Goal: Task Accomplishment & Management: Use online tool/utility

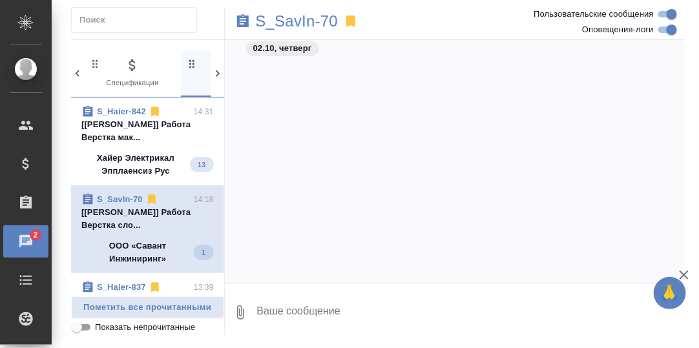
scroll to position [2166, 0]
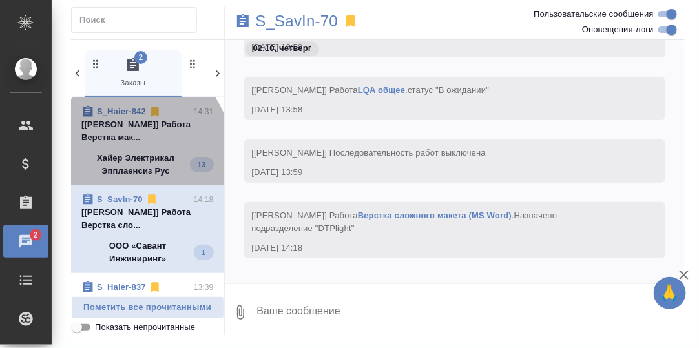
click at [136, 149] on span "S_Haier-842 14:31 [Заборова Александра] Работа Верстка мак... Хайер Электрикал …" at bounding box center [147, 141] width 132 height 72
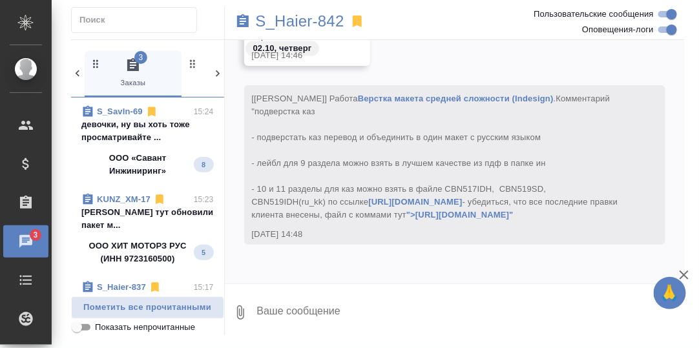
scroll to position [0, 0]
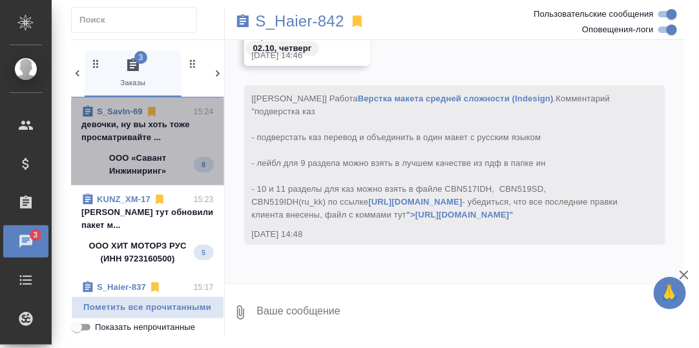
click at [152, 129] on p "девочки, ну вы хоть тоже просматривайте ..." at bounding box center [147, 131] width 132 height 26
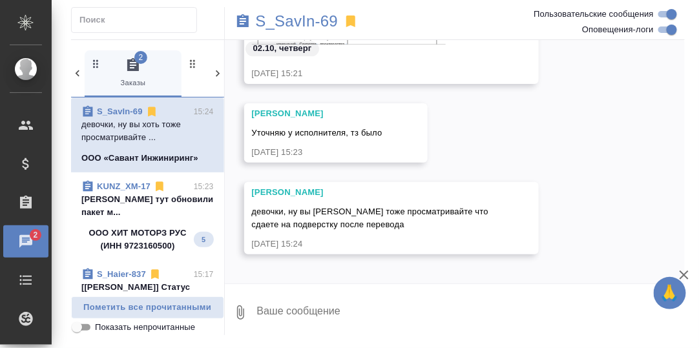
scroll to position [7226, 0]
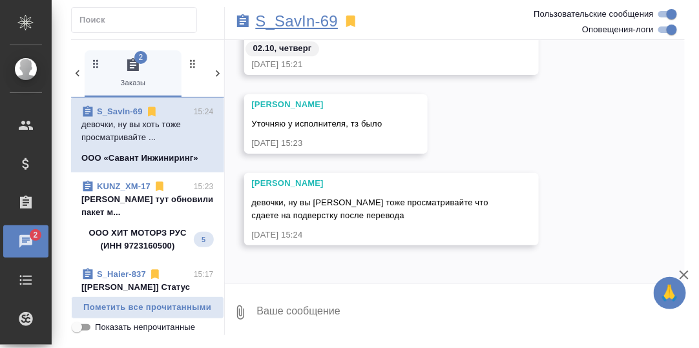
click at [307, 23] on p "S_SavIn-69" at bounding box center [297, 21] width 83 height 13
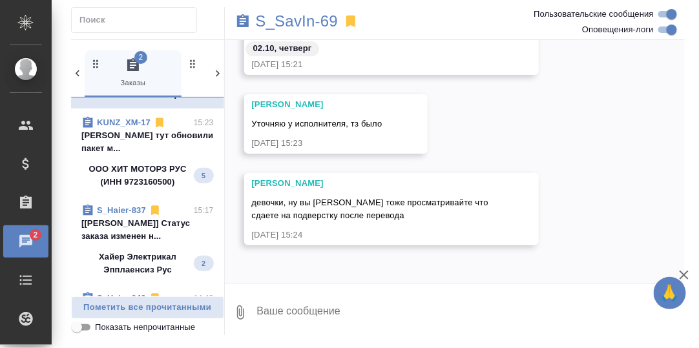
click at [148, 138] on p "Заборова Александра тут обновили пакет м..." at bounding box center [147, 142] width 132 height 26
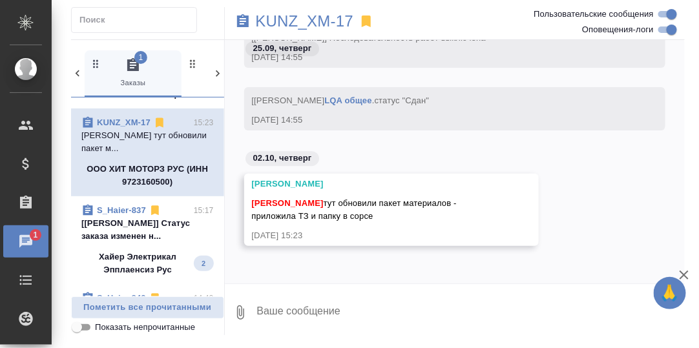
scroll to position [11085, 0]
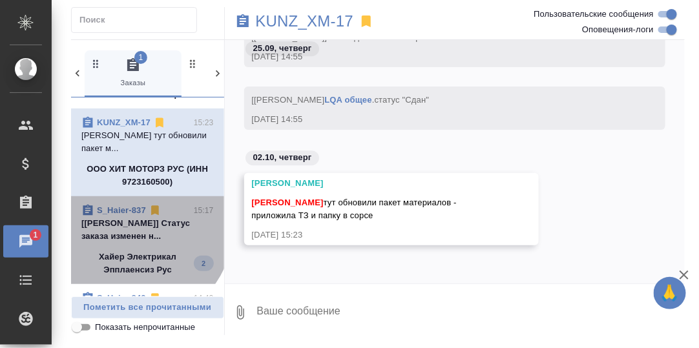
click at [131, 224] on p "[Усманова Ольга] Статус заказа изменен н..." at bounding box center [147, 230] width 132 height 26
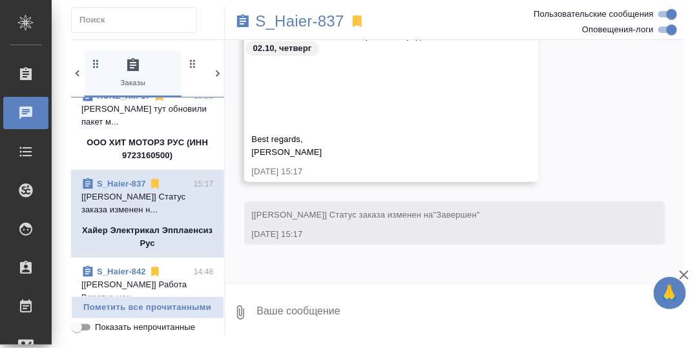
scroll to position [64, 0]
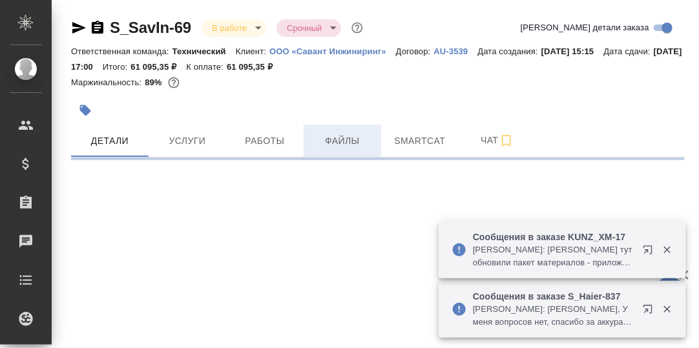
select select "RU"
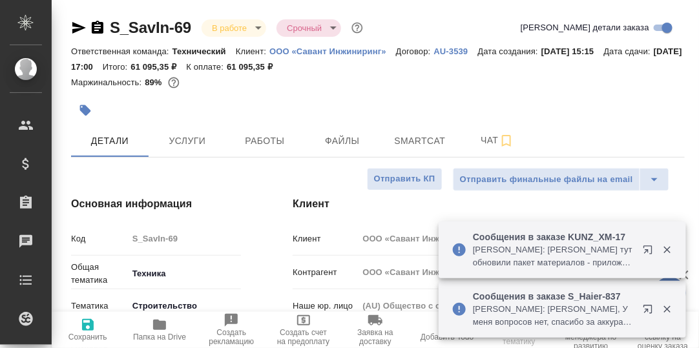
type textarea "x"
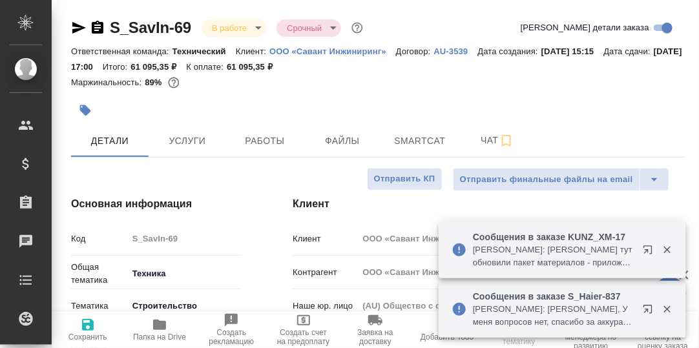
type textarea "x"
type input "[PERSON_NAME]"
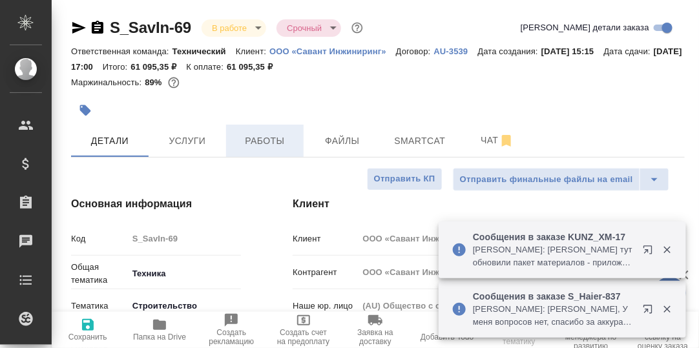
click at [262, 141] on span "Работы" at bounding box center [265, 141] width 62 height 16
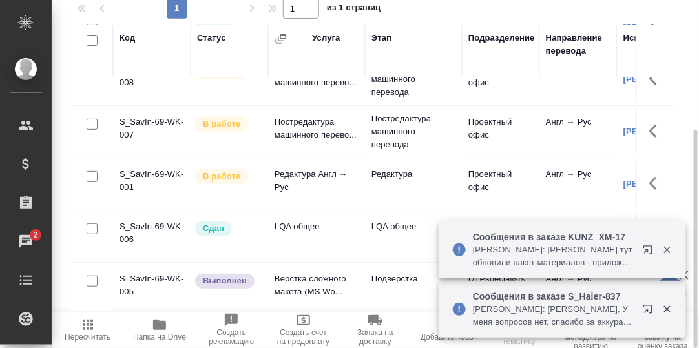
scroll to position [83, 0]
click at [665, 254] on icon "button" at bounding box center [667, 250] width 12 height 12
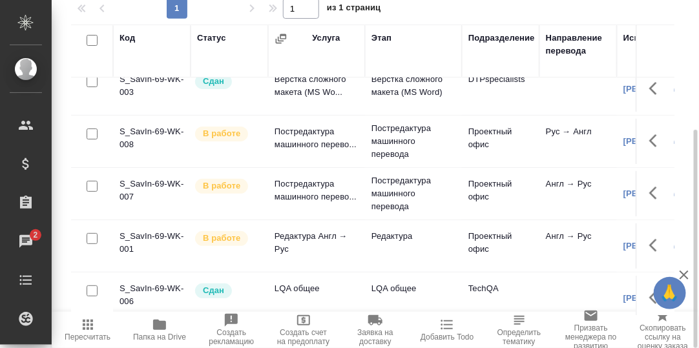
scroll to position [0, 0]
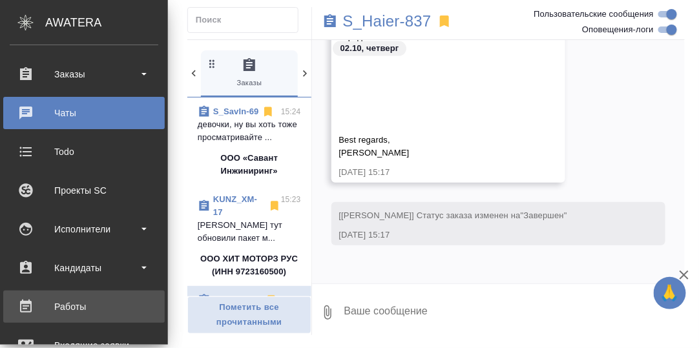
scroll to position [193, 0]
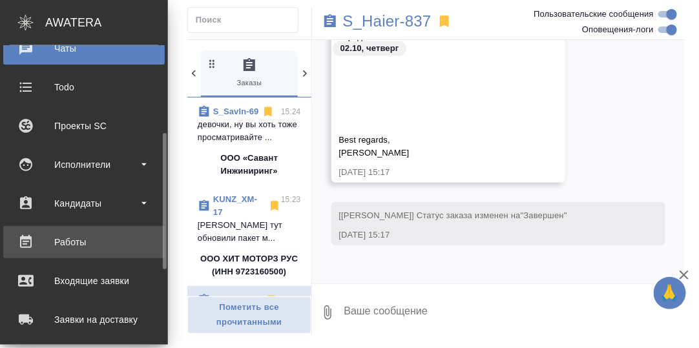
drag, startPoint x: 79, startPoint y: 245, endPoint x: 88, endPoint y: 249, distance: 9.5
click at [79, 245] on div "Работы" at bounding box center [84, 241] width 148 height 19
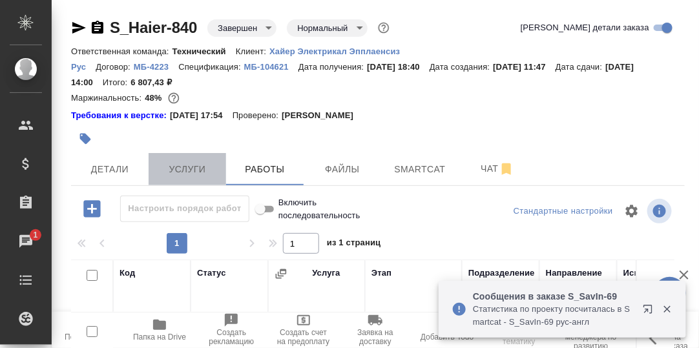
click at [191, 173] on span "Услуги" at bounding box center [187, 169] width 62 height 16
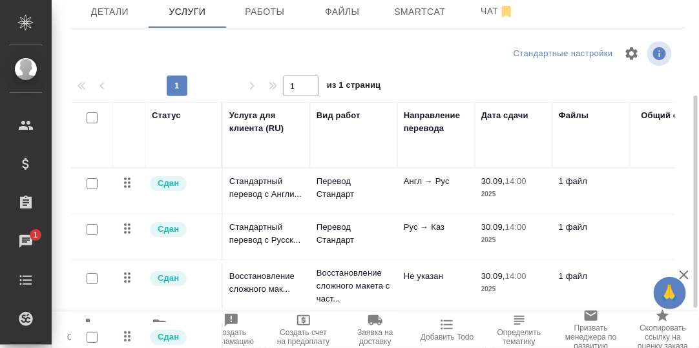
scroll to position [28, 0]
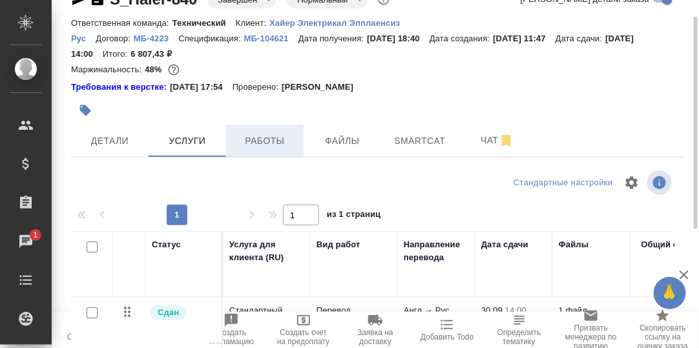
click at [262, 138] on span "Работы" at bounding box center [265, 141] width 62 height 16
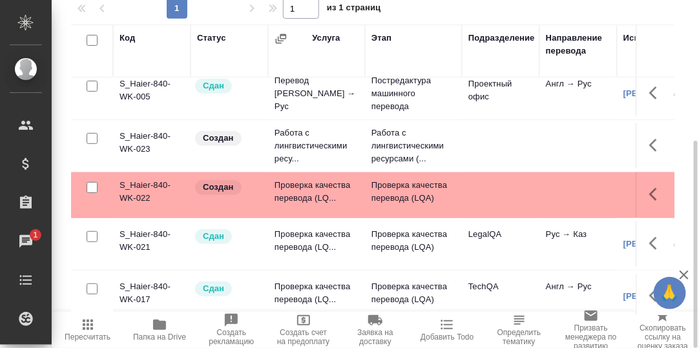
scroll to position [129, 0]
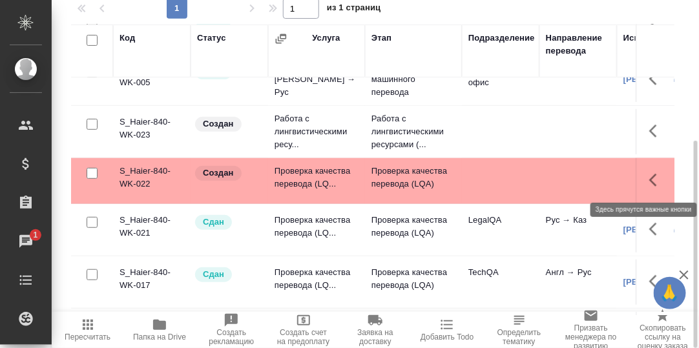
click at [649, 178] on icon "button" at bounding box center [656, 179] width 15 height 15
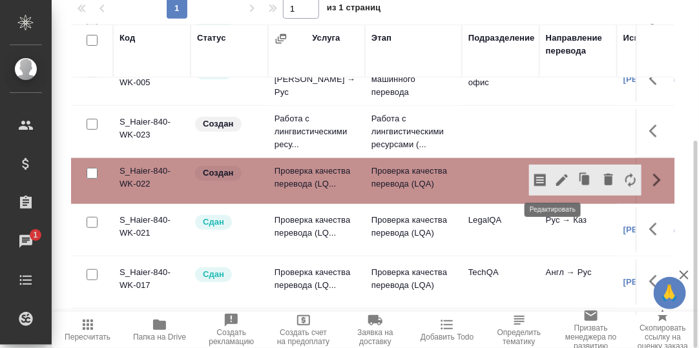
click at [554, 179] on icon "button" at bounding box center [561, 179] width 15 height 15
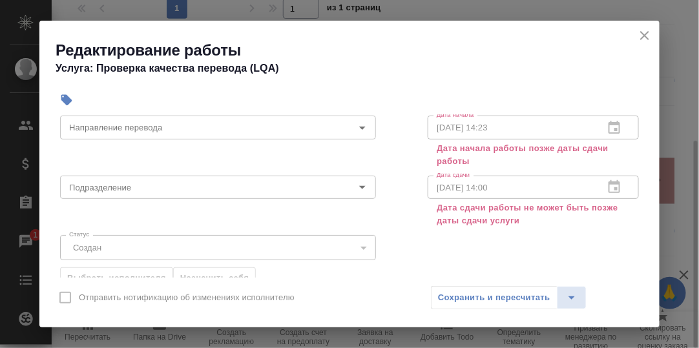
scroll to position [64, 0]
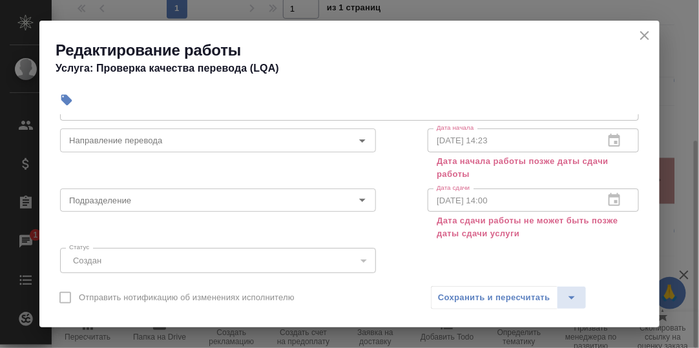
click at [600, 141] on div "01.10.2025 14:23 Дата начала" at bounding box center [532, 139] width 211 height 23
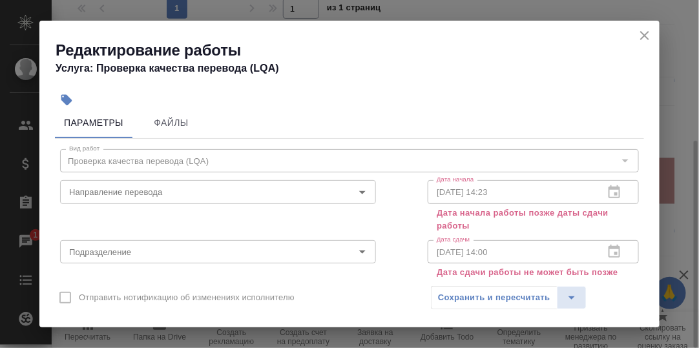
scroll to position [0, 0]
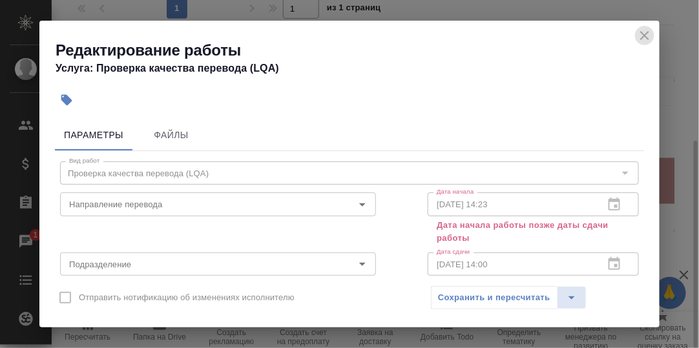
drag, startPoint x: 646, startPoint y: 38, endPoint x: 606, endPoint y: 53, distance: 43.3
click at [646, 37] on icon "close" at bounding box center [644, 35] width 9 height 9
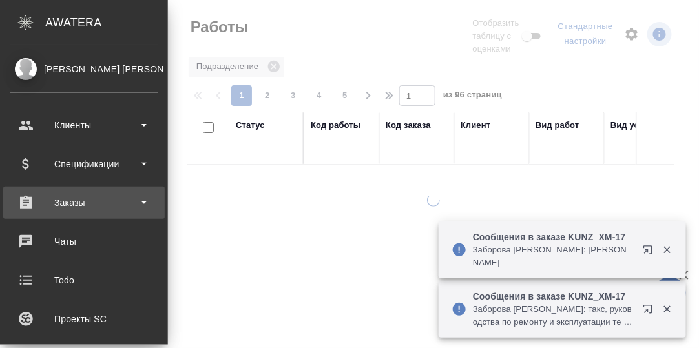
click at [70, 203] on div "Заказы" at bounding box center [84, 202] width 148 height 19
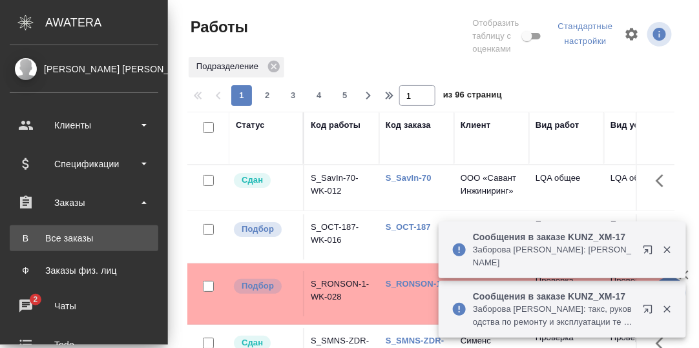
click at [78, 240] on div "Все заказы" at bounding box center [84, 238] width 136 height 13
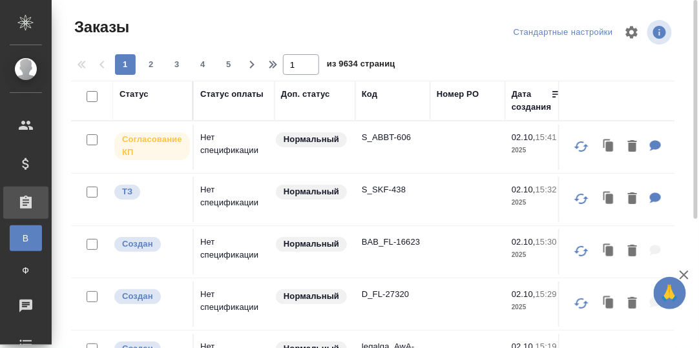
click at [374, 95] on div "Код" at bounding box center [369, 94] width 15 height 13
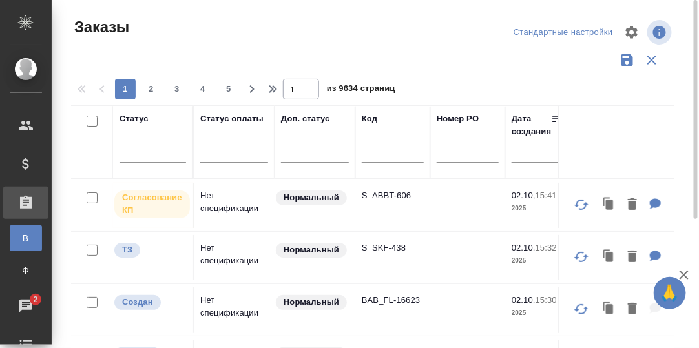
click at [374, 150] on input "text" at bounding box center [393, 155] width 62 height 16
paste input "S_T-OP-C-25331"
type input "S_T-OP-C-25331"
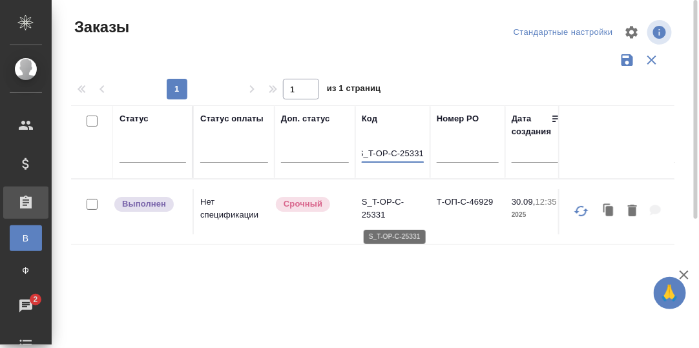
scroll to position [0, 0]
click at [372, 199] on p "S_T-OP-C-25331" at bounding box center [393, 209] width 62 height 26
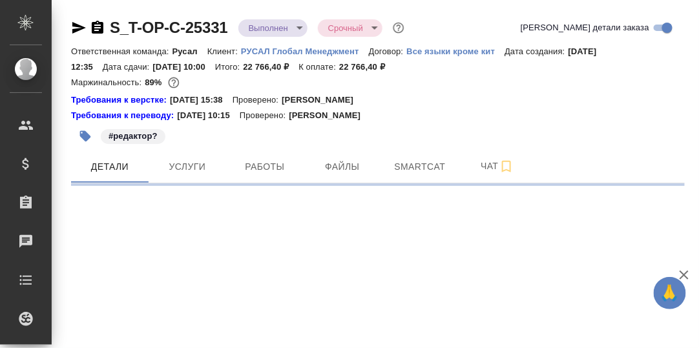
select select "RU"
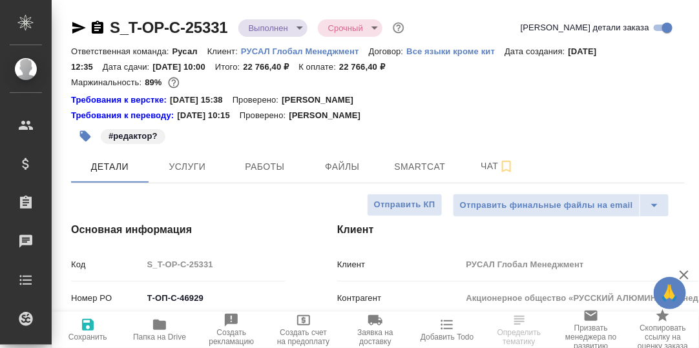
type textarea "x"
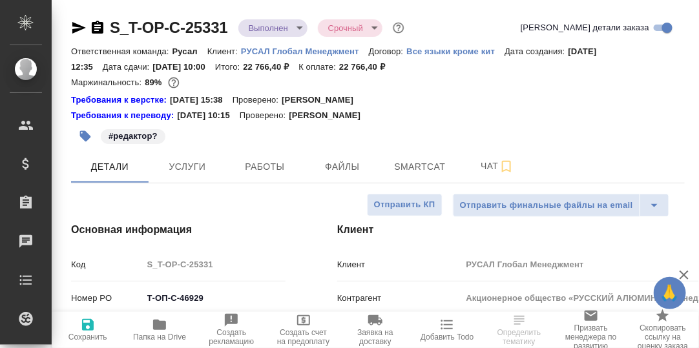
type textarea "x"
click at [161, 329] on icon "button" at bounding box center [159, 325] width 13 height 10
type textarea "x"
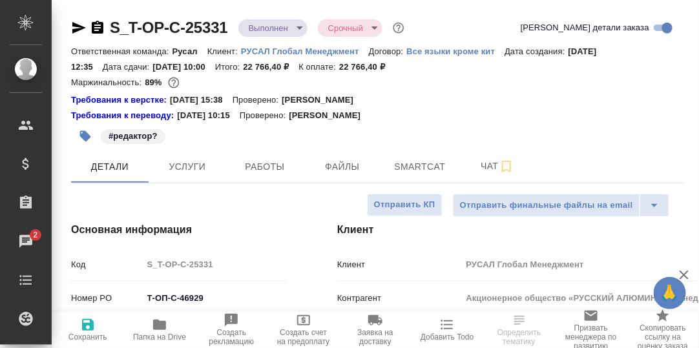
select select "RU"
type textarea "x"
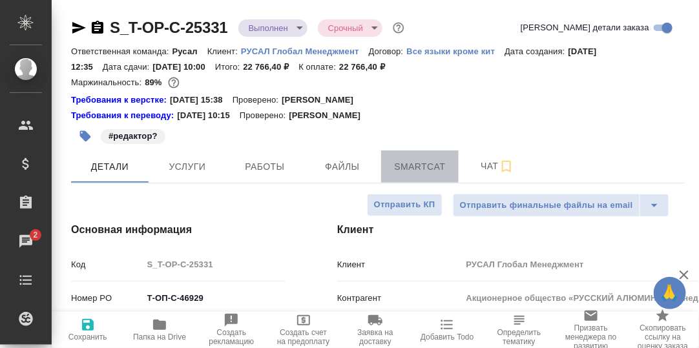
click at [414, 165] on span "Smartcat" at bounding box center [420, 167] width 62 height 16
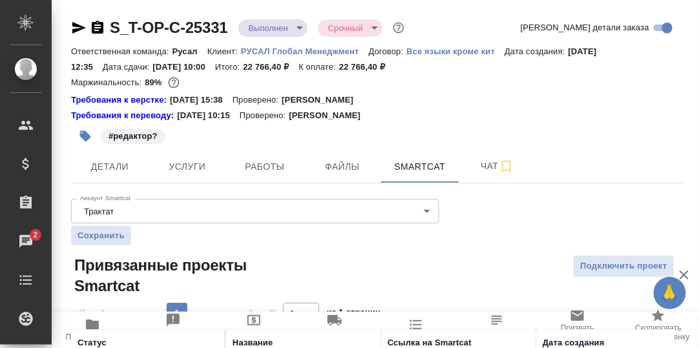
scroll to position [96, 0]
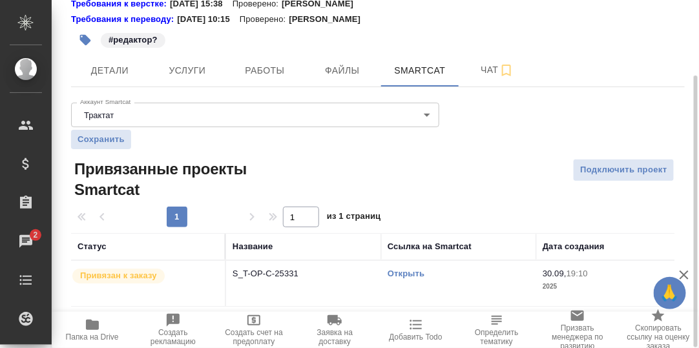
click at [418, 271] on link "Открыть" at bounding box center [405, 274] width 37 height 10
